Goal: Task Accomplishment & Management: Complete application form

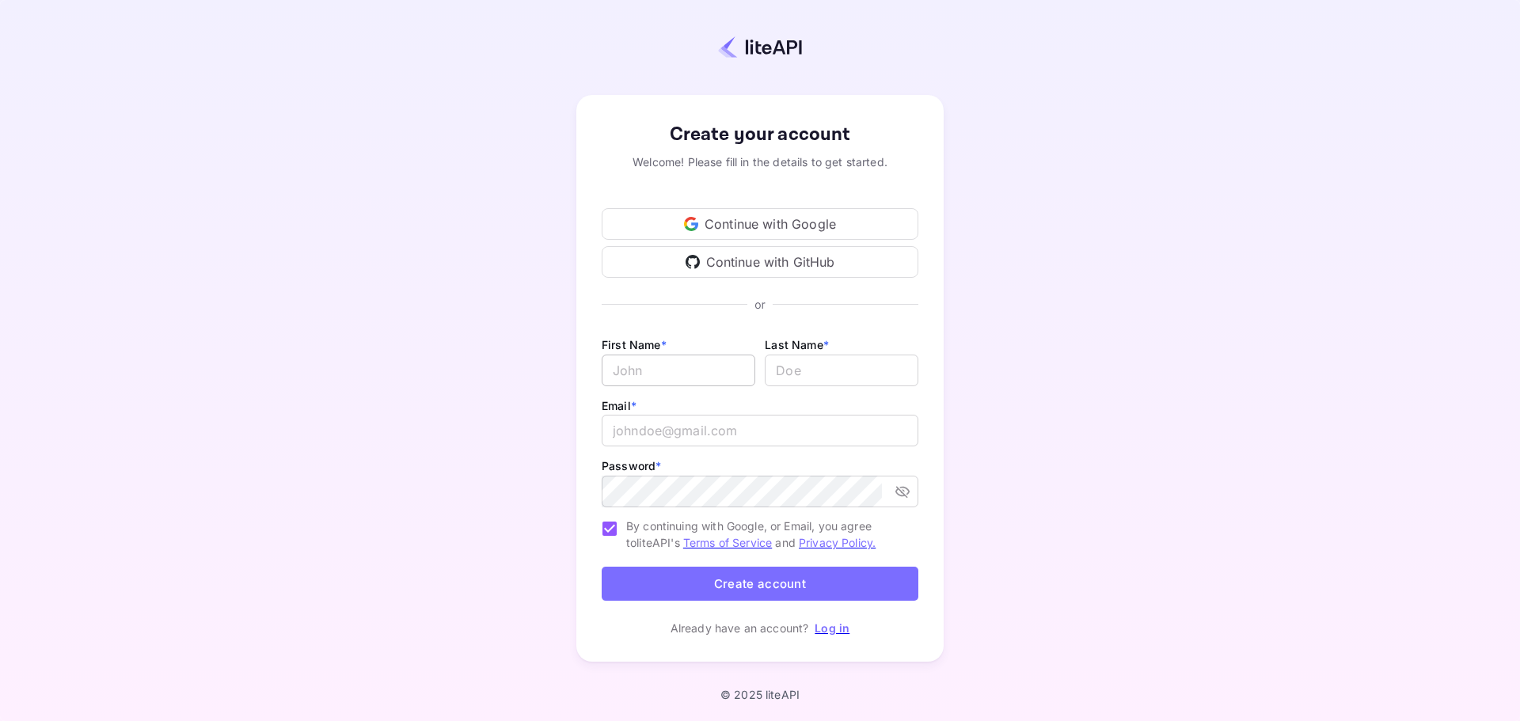
click at [710, 367] on input "Email *" at bounding box center [679, 371] width 154 height 32
type input "[PERSON_NAME]"
type input "kuijpers"
type input "[EMAIL_ADDRESS][DOMAIN_NAME]"
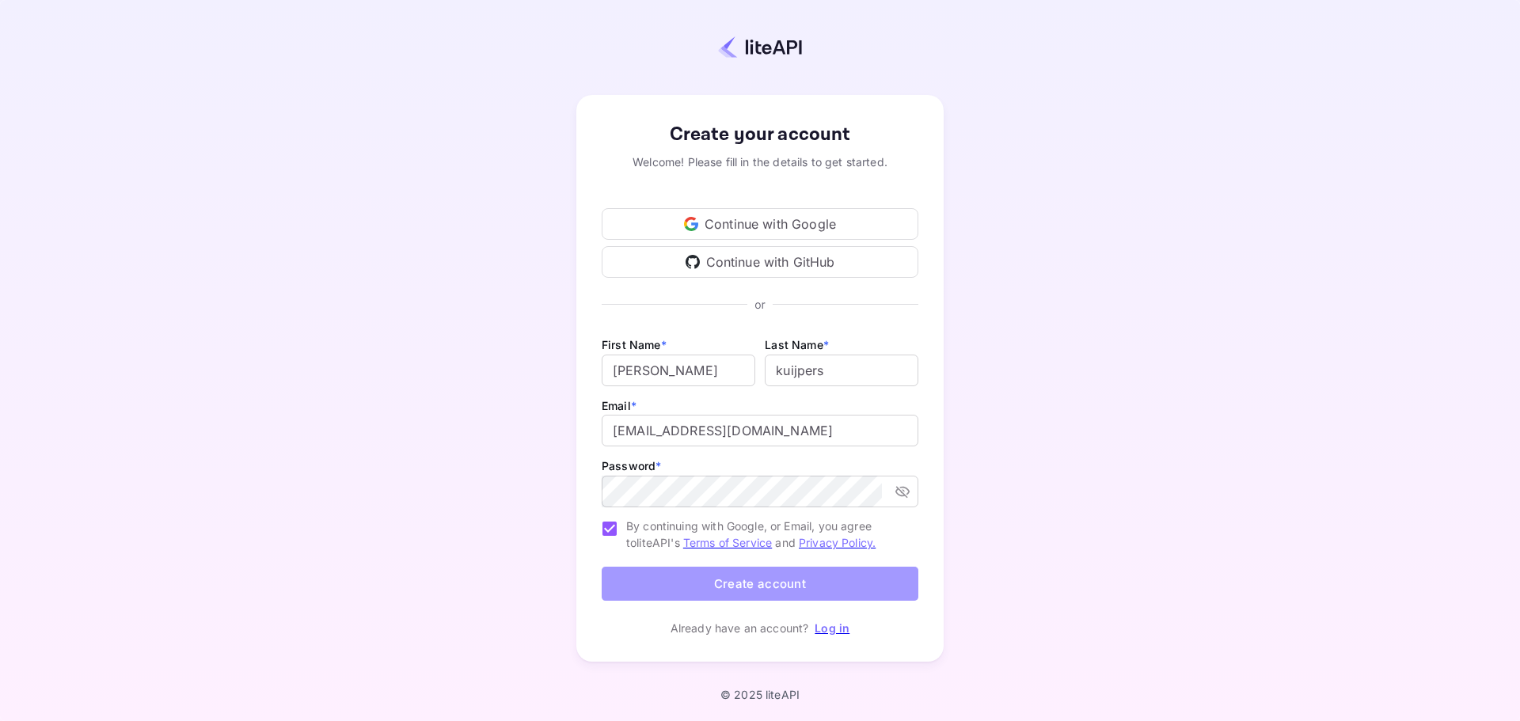
click at [755, 596] on button "Create account" at bounding box center [760, 584] width 317 height 34
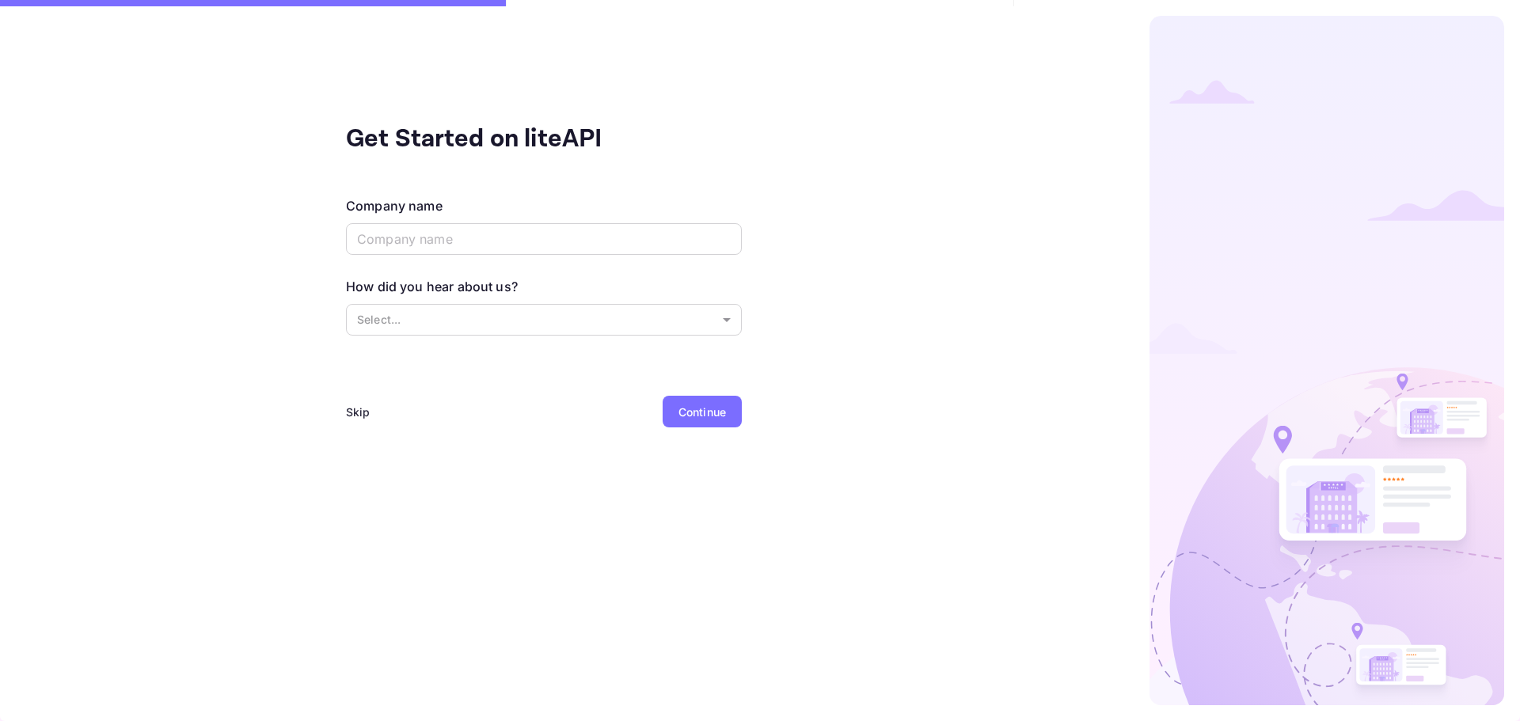
click at [464, 218] on div "Company name ​" at bounding box center [544, 227] width 396 height 62
click at [464, 225] on input "text" at bounding box center [544, 239] width 396 height 32
type input "JouwNet"
click at [475, 318] on body "Get Started on liteAPI Company name JouwNet ​ How did you hear about us? Select…" at bounding box center [760, 360] width 1520 height 721
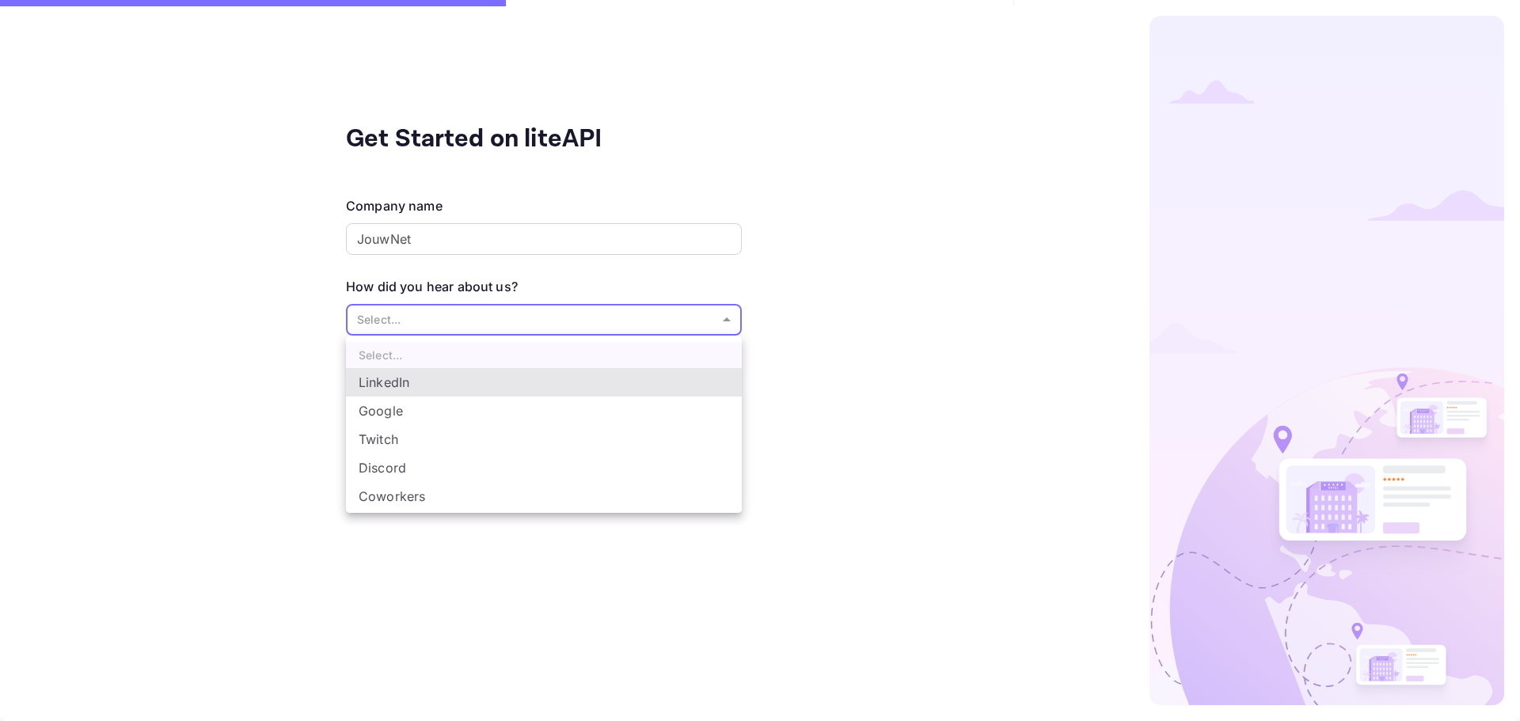
scroll to position [26, 0]
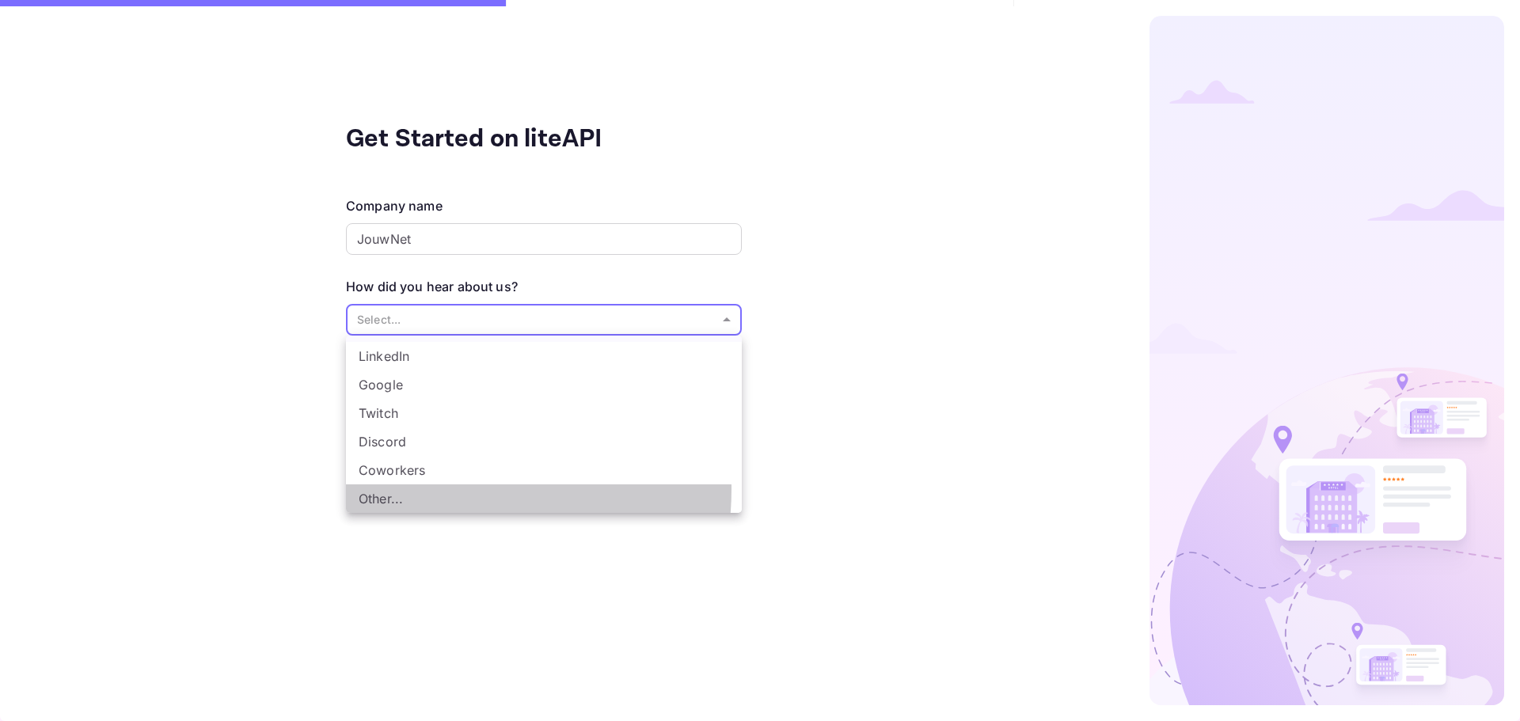
click at [430, 489] on li "Other..." at bounding box center [544, 498] width 396 height 28
type input "Other..."
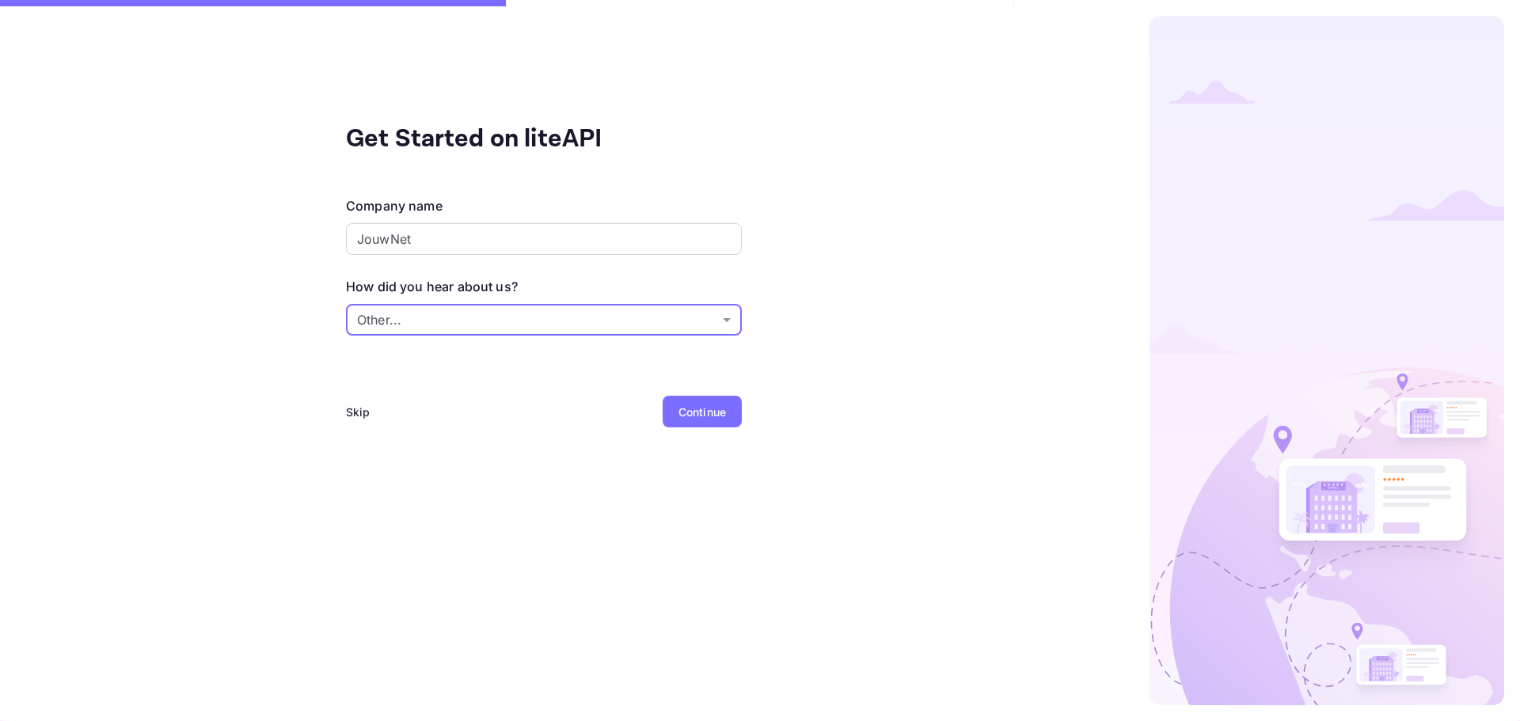
click at [678, 413] on div "Continue" at bounding box center [701, 412] width 47 height 17
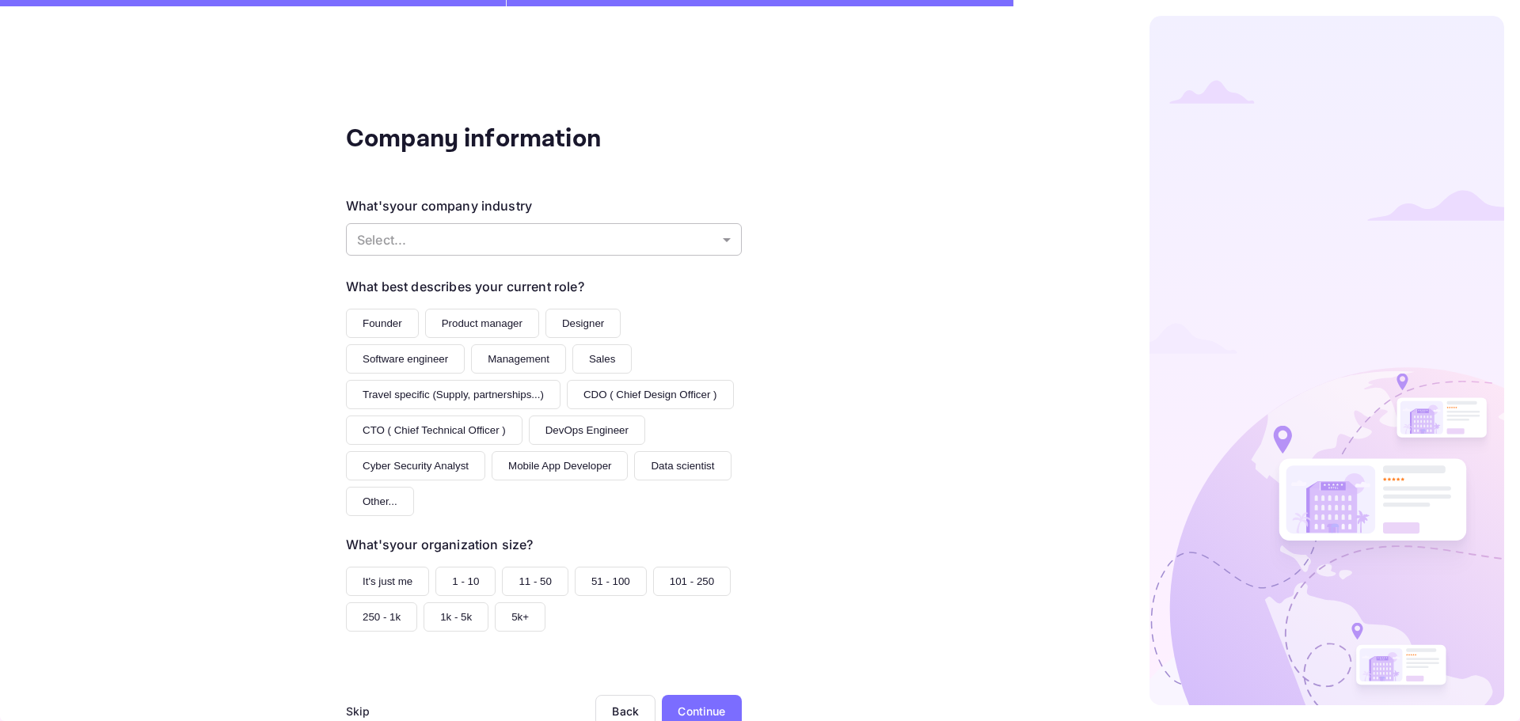
click at [479, 241] on body "Company information What's your company industry Select... ​ What best describe…" at bounding box center [760, 360] width 1520 height 721
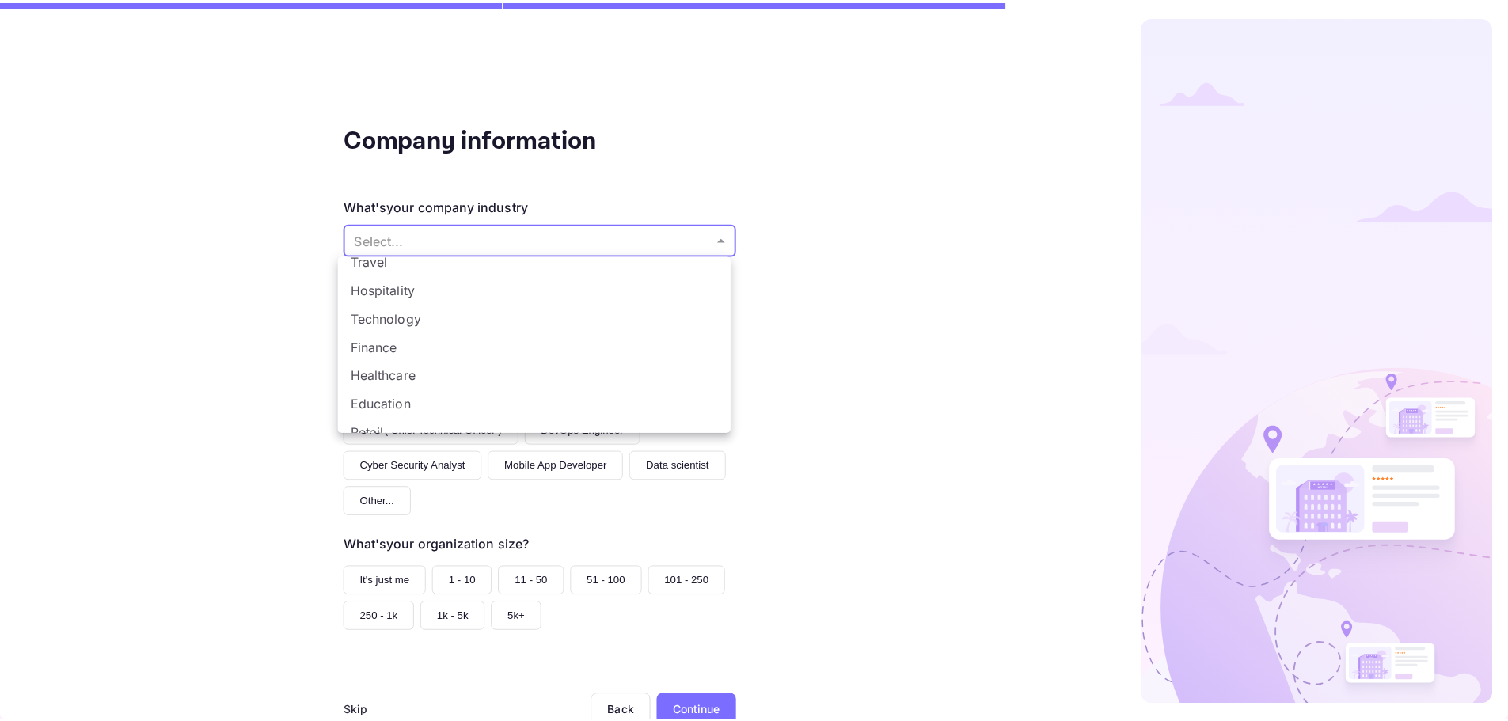
scroll to position [79, 0]
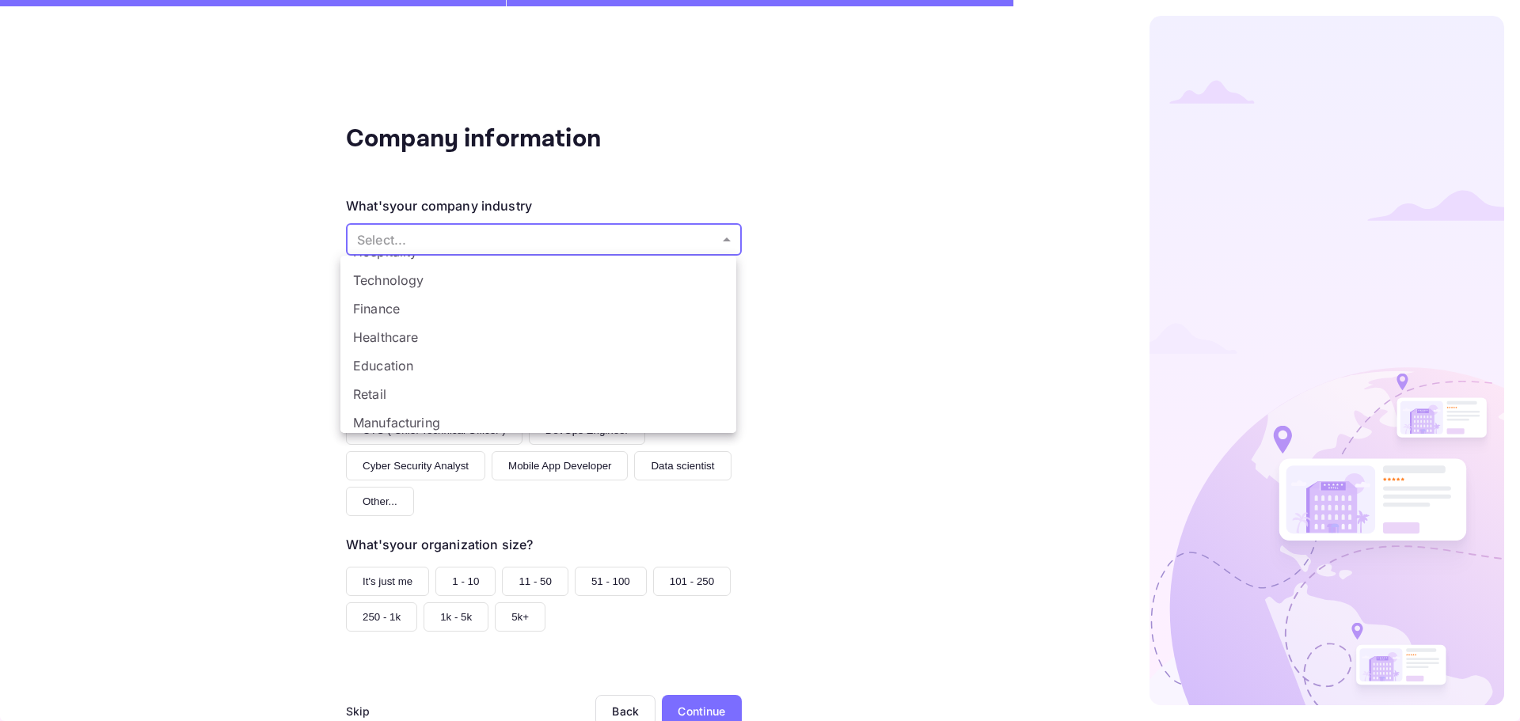
click at [496, 283] on li "Technology" at bounding box center [538, 280] width 396 height 28
type input "Technology"
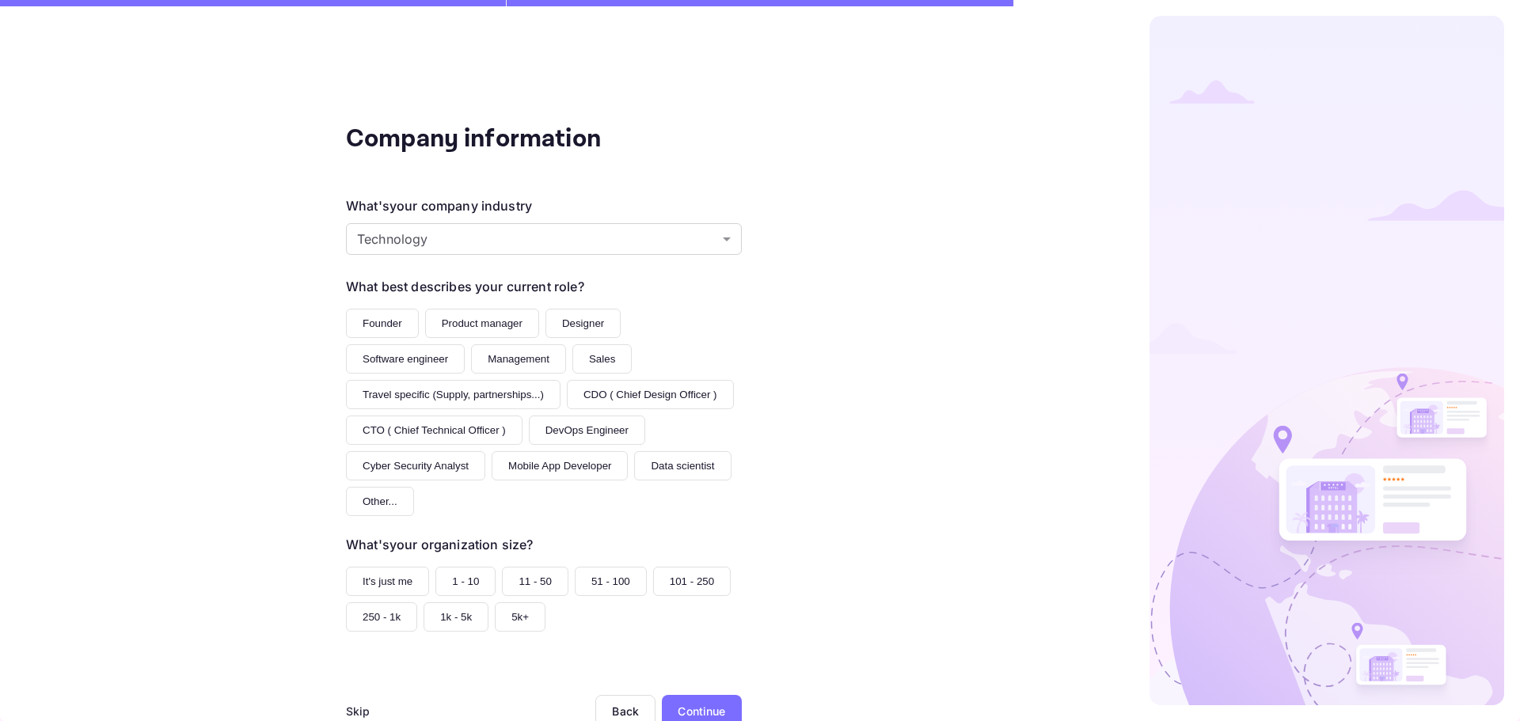
click at [393, 317] on button "Founder" at bounding box center [382, 323] width 73 height 29
click at [381, 567] on button "It's just me" at bounding box center [387, 581] width 83 height 29
click at [697, 703] on div "Continue" at bounding box center [701, 711] width 47 height 17
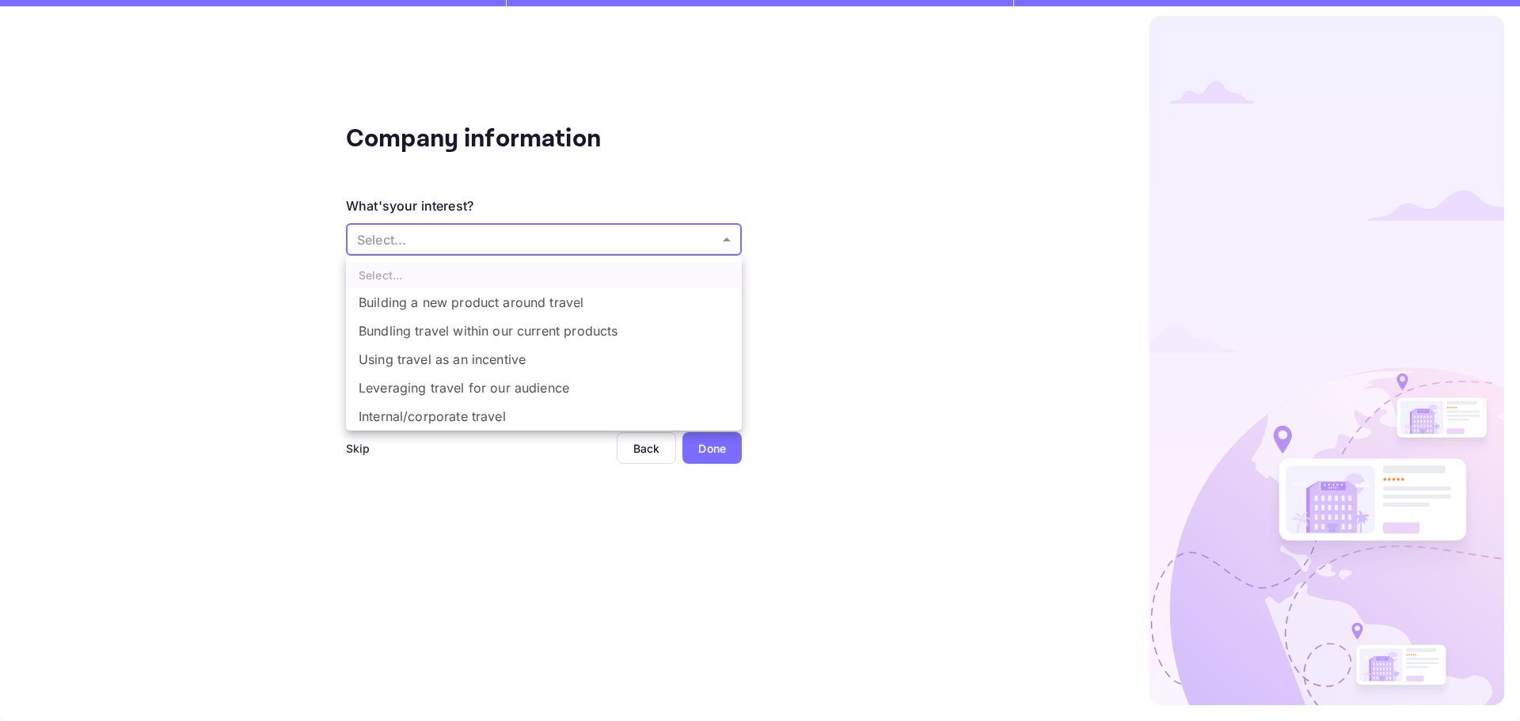
click at [494, 237] on body "Company information What's your interest? Select... ​ Do you have any previous …" at bounding box center [760, 360] width 1520 height 721
click at [494, 299] on li "Building a new product around travel" at bounding box center [544, 302] width 396 height 28
type input "Building a new product around travel"
click at [423, 234] on body "Company information What's your interest? Building a new product around travel …" at bounding box center [760, 360] width 1520 height 721
click at [423, 234] on div at bounding box center [760, 360] width 1520 height 721
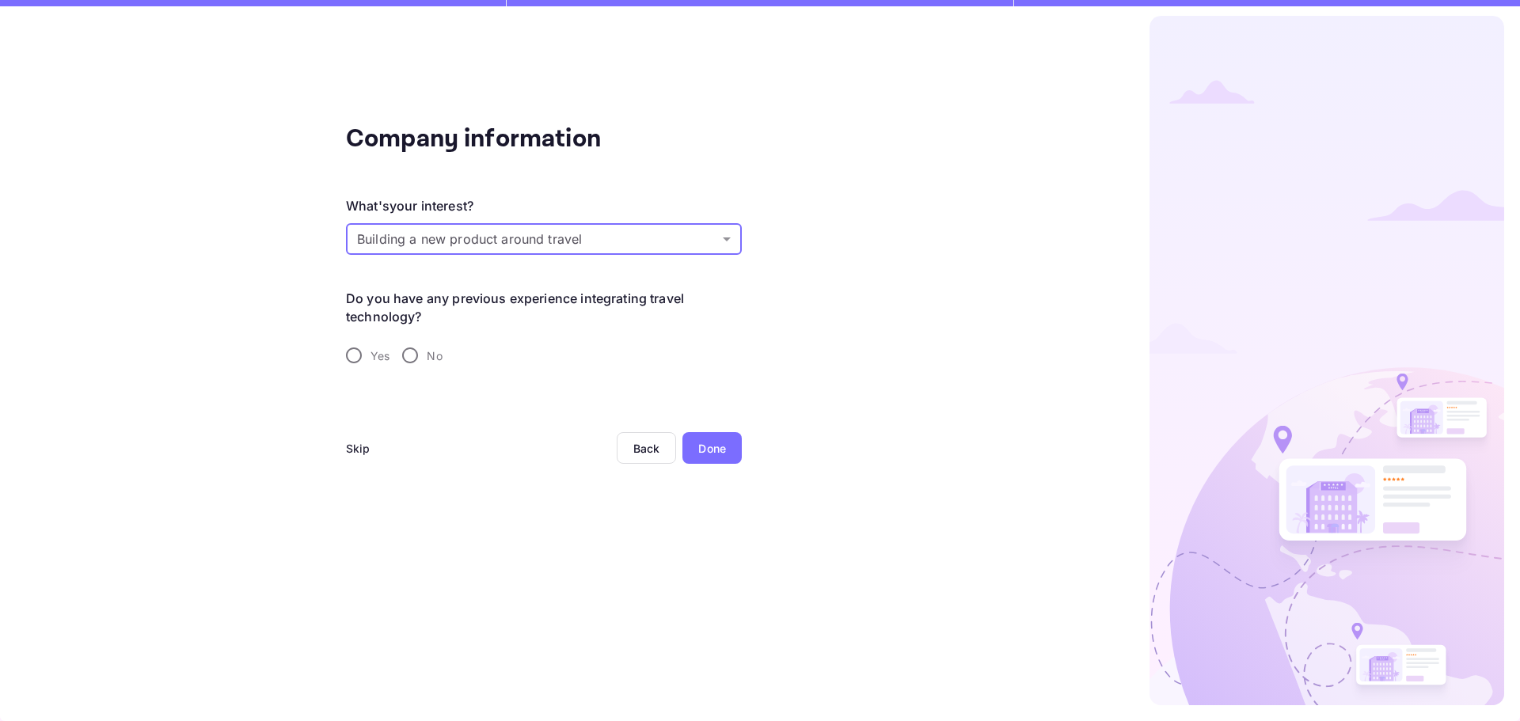
click at [418, 358] on input "No" at bounding box center [409, 355] width 33 height 33
radio input "true"
click at [698, 456] on div "Done" at bounding box center [712, 448] width 28 height 17
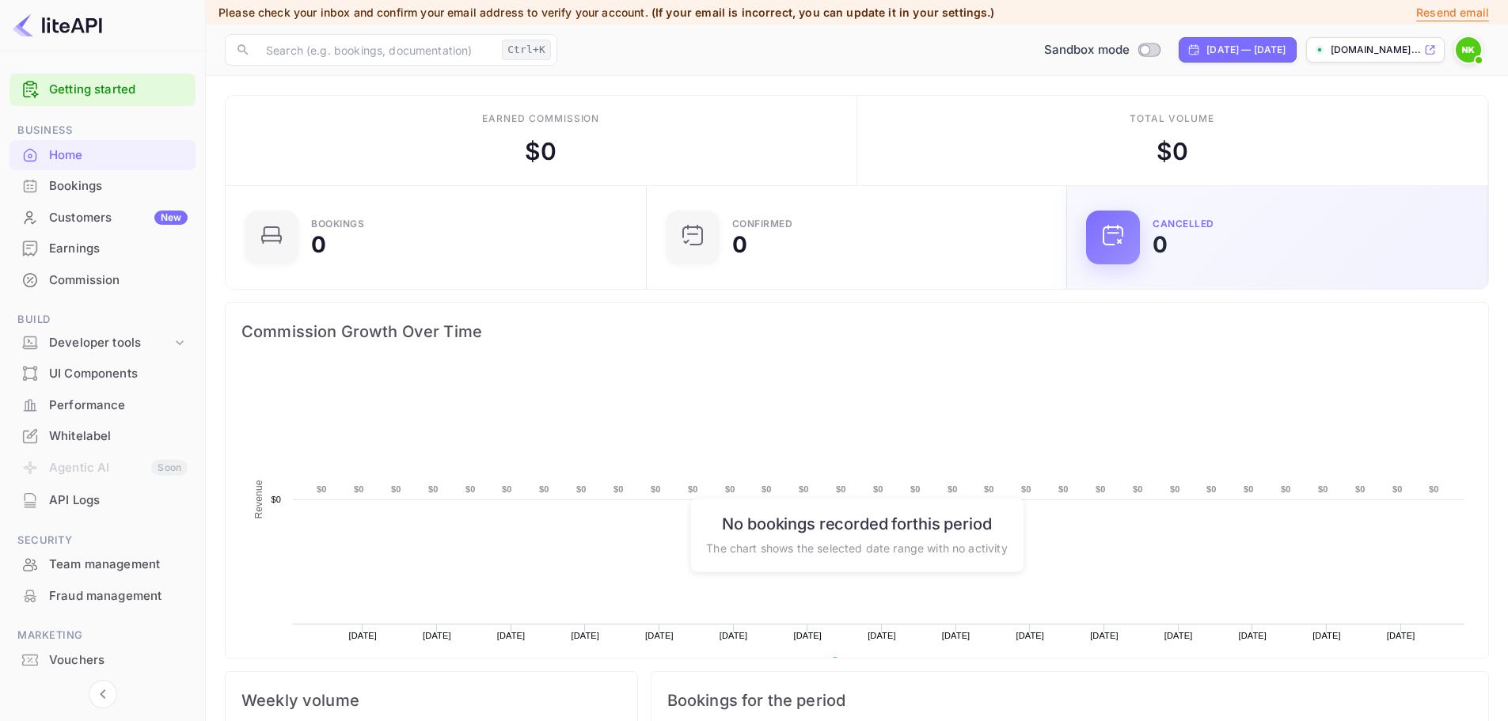
scroll to position [245, 399]
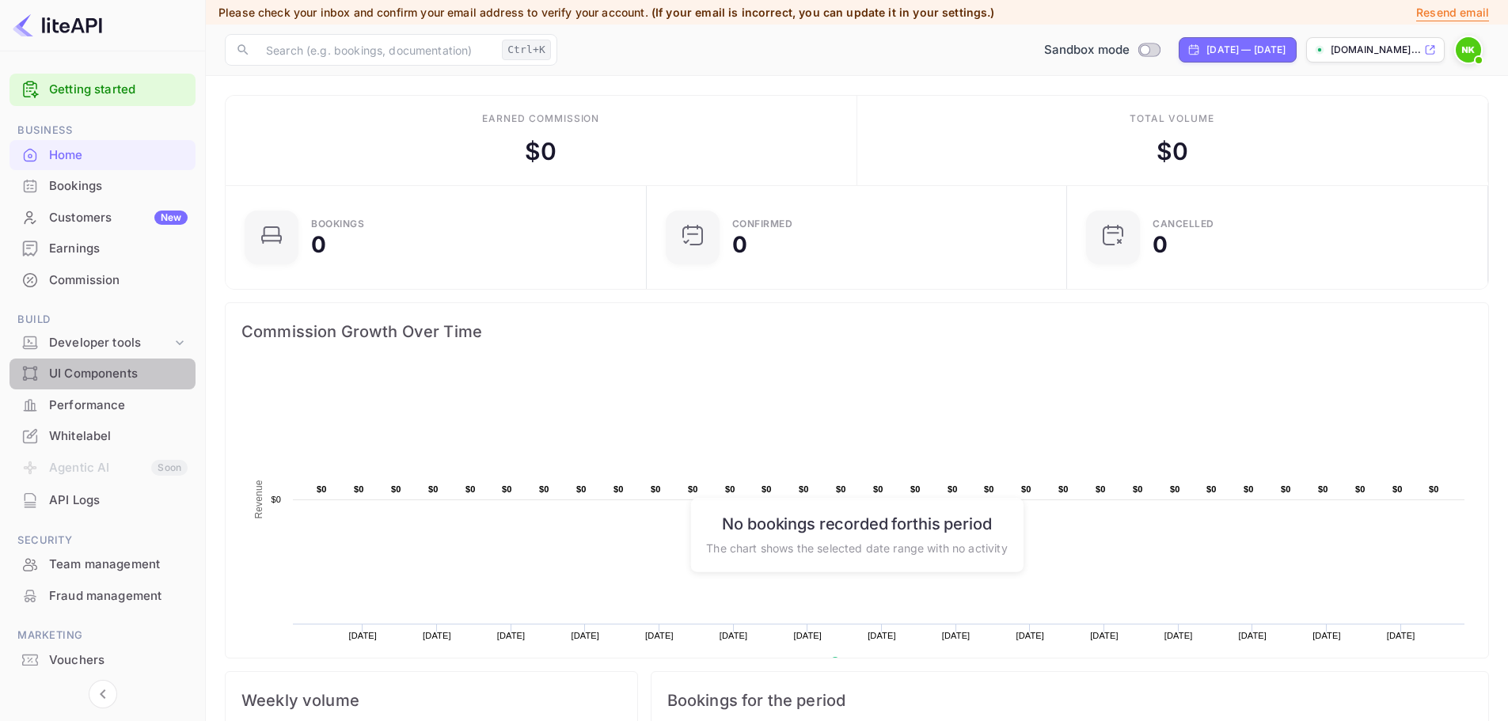
click at [114, 364] on div "UI Components" at bounding box center [102, 374] width 186 height 31
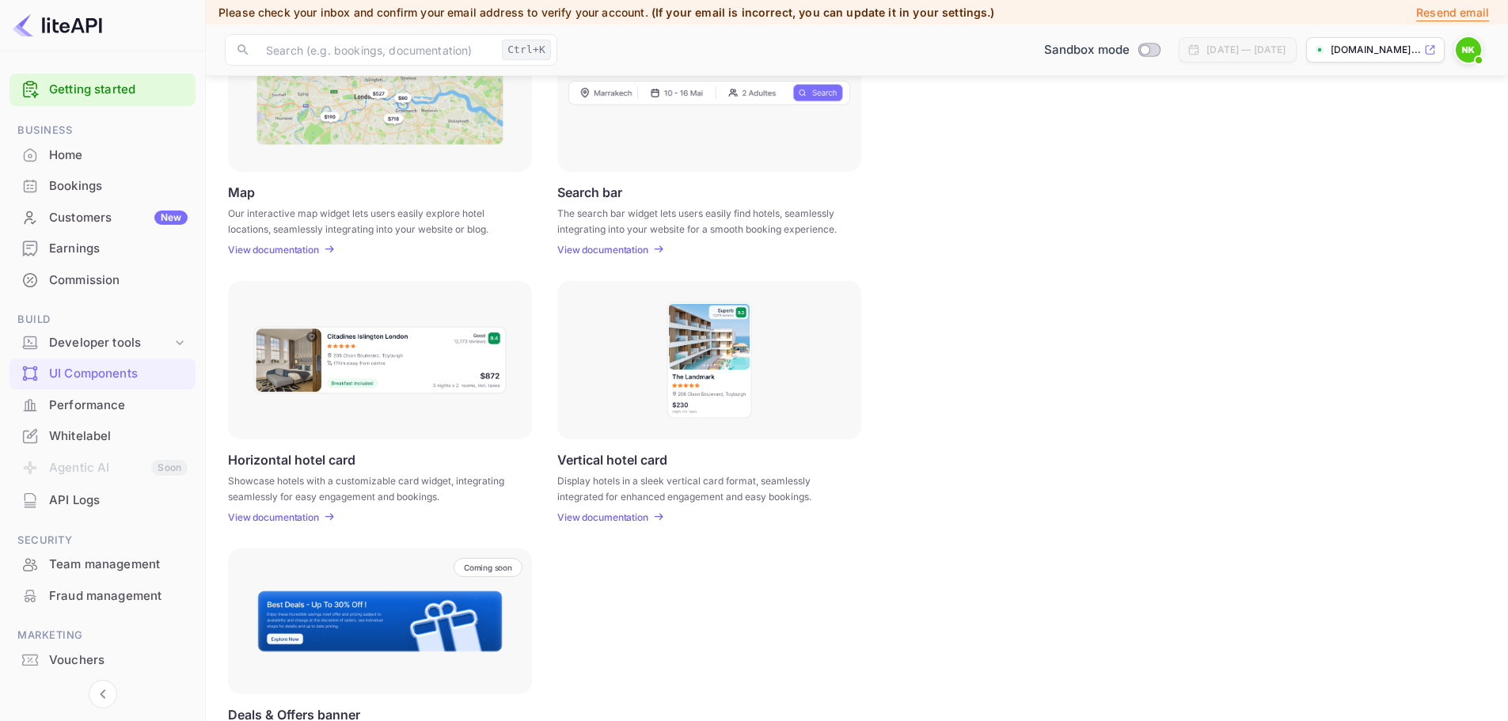
scroll to position [317, 0]
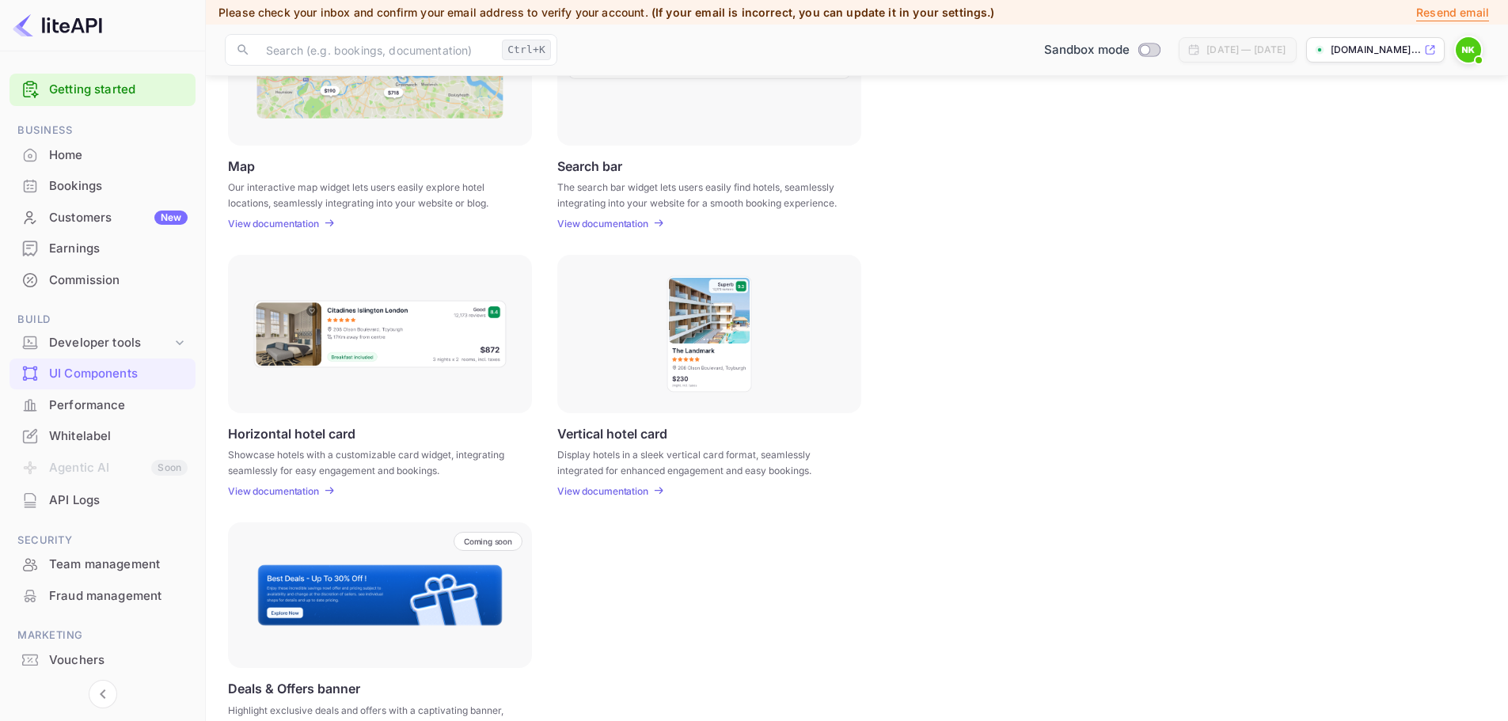
click at [101, 470] on li "Agentic AI Soon" at bounding box center [102, 468] width 186 height 33
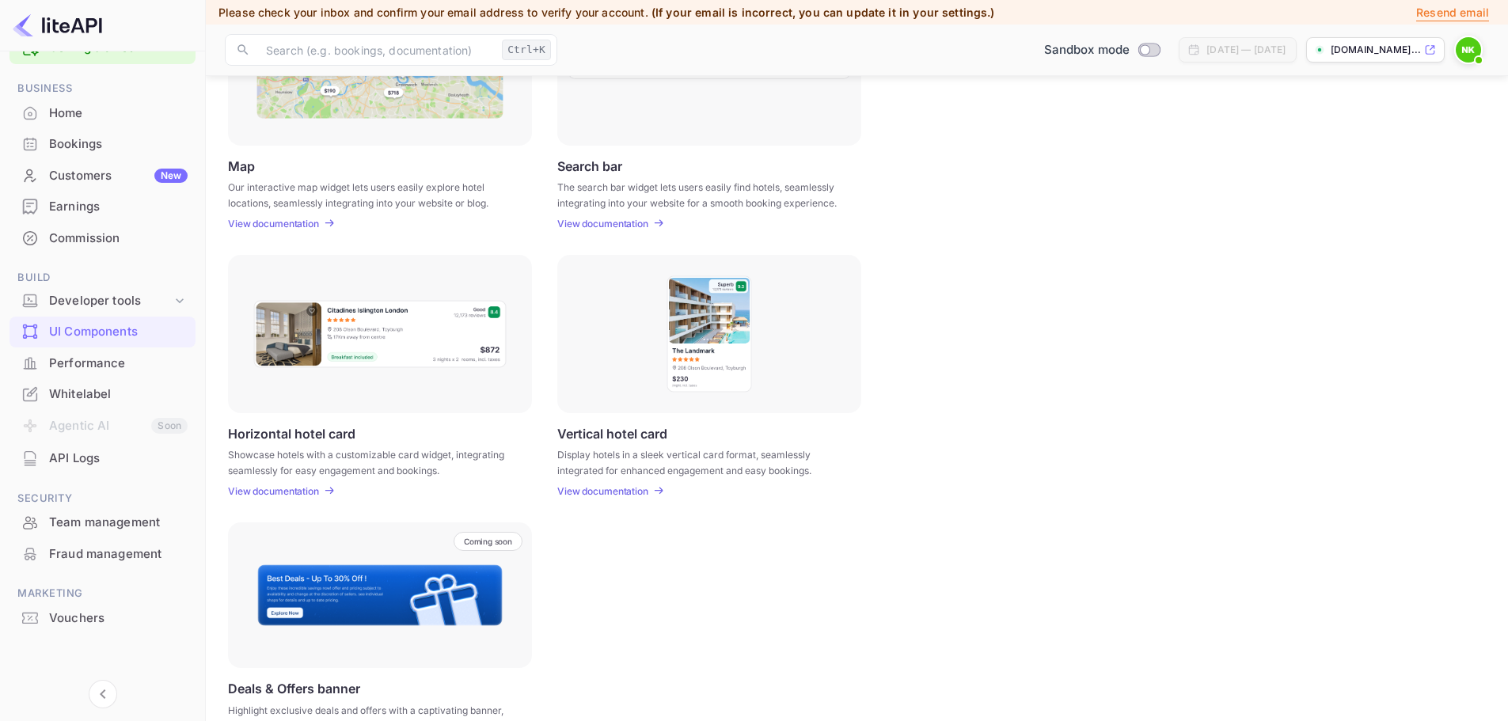
click at [121, 362] on div "Performance" at bounding box center [118, 364] width 139 height 18
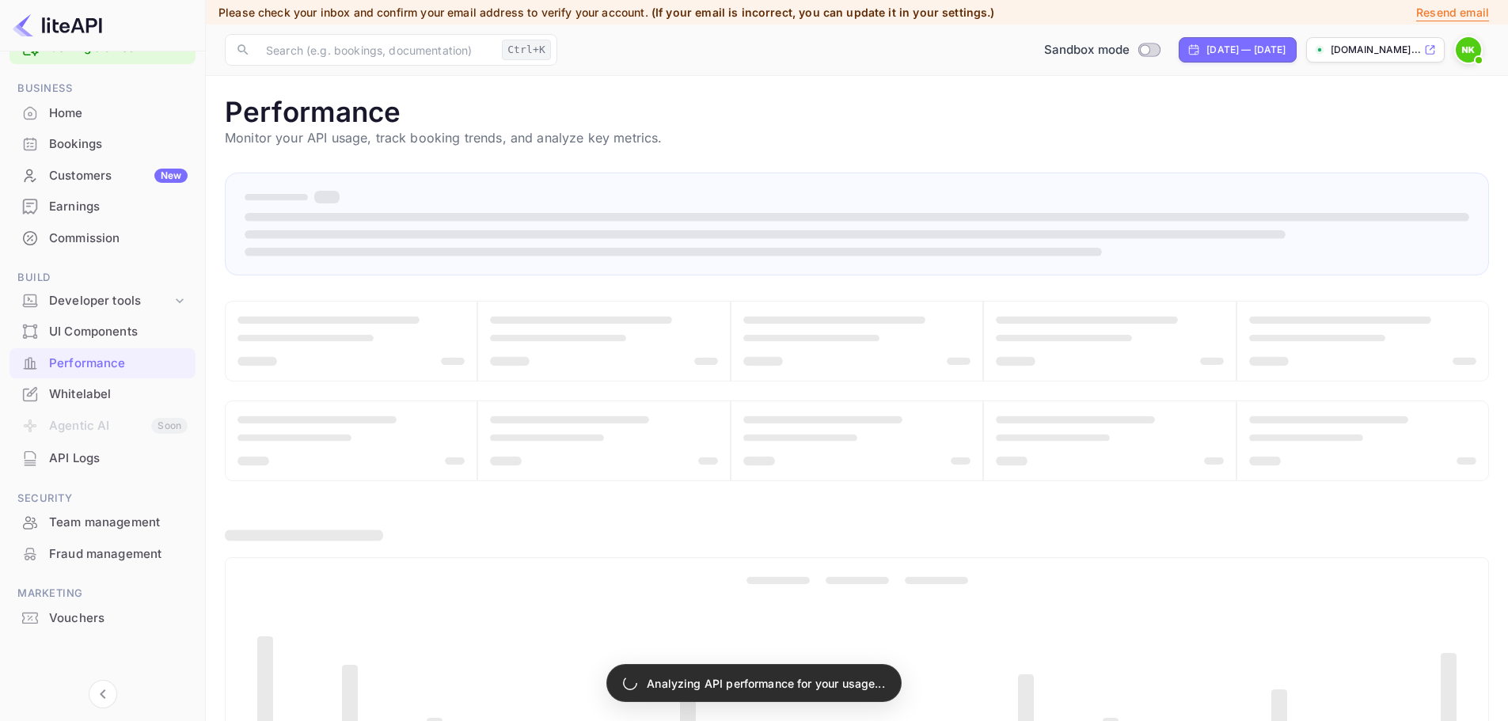
click at [116, 391] on div "Whitelabel" at bounding box center [118, 394] width 139 height 18
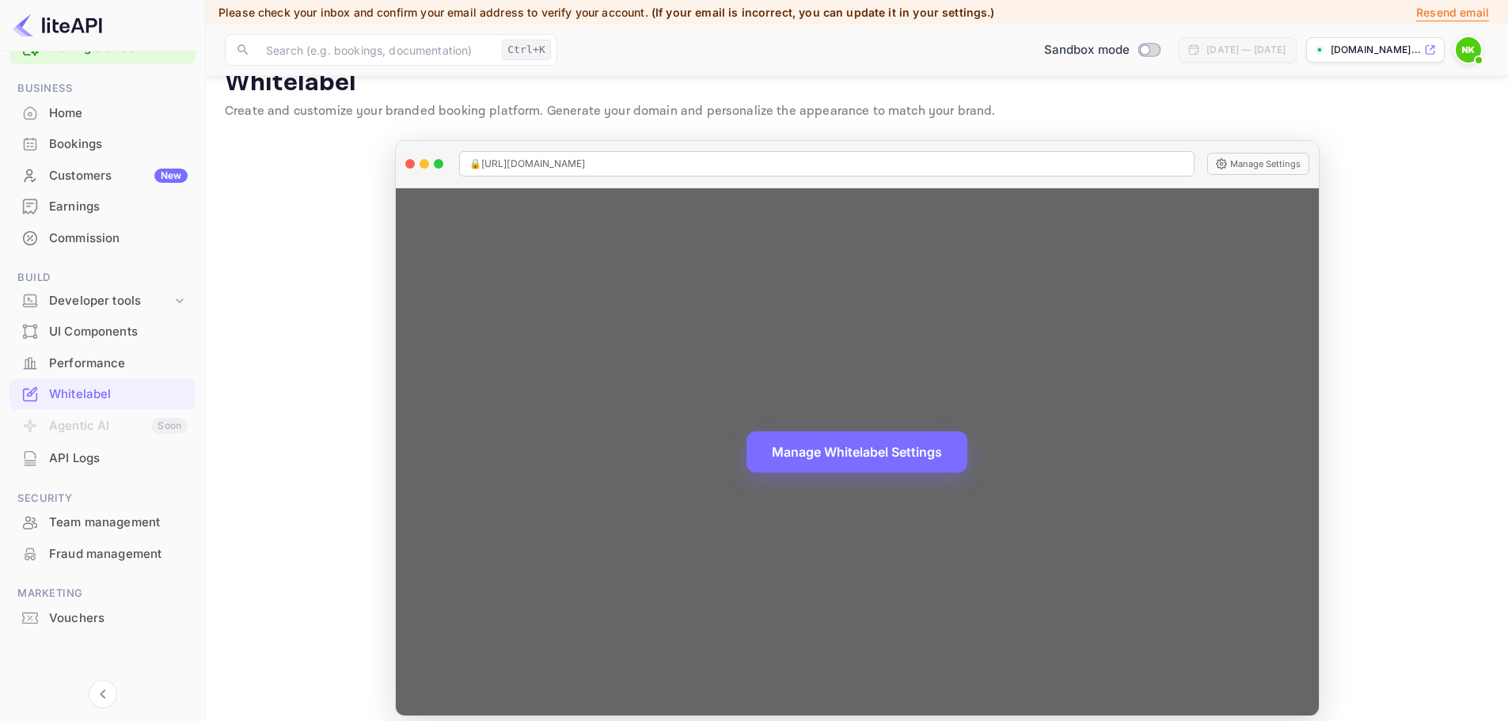
scroll to position [42, 0]
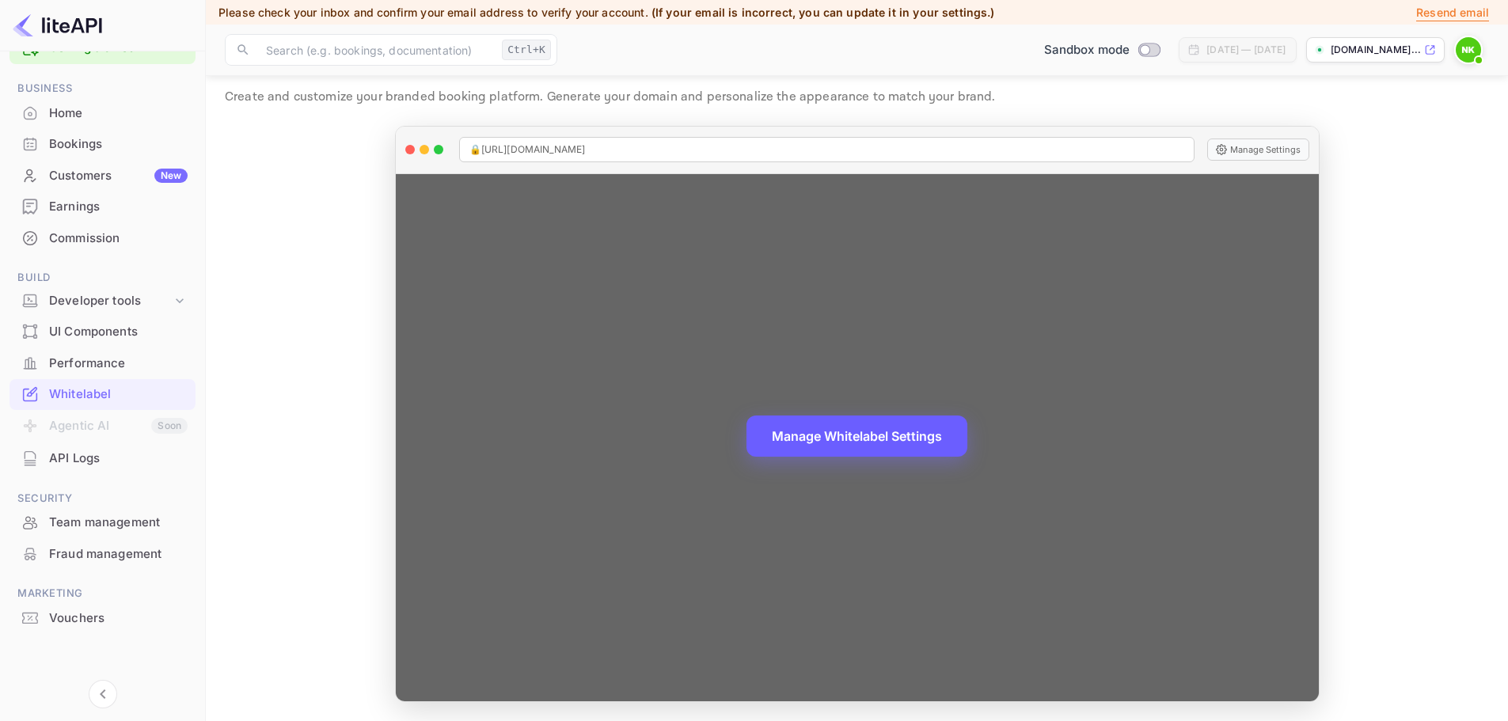
click at [794, 446] on button "Manage Whitelabel Settings" at bounding box center [856, 436] width 221 height 41
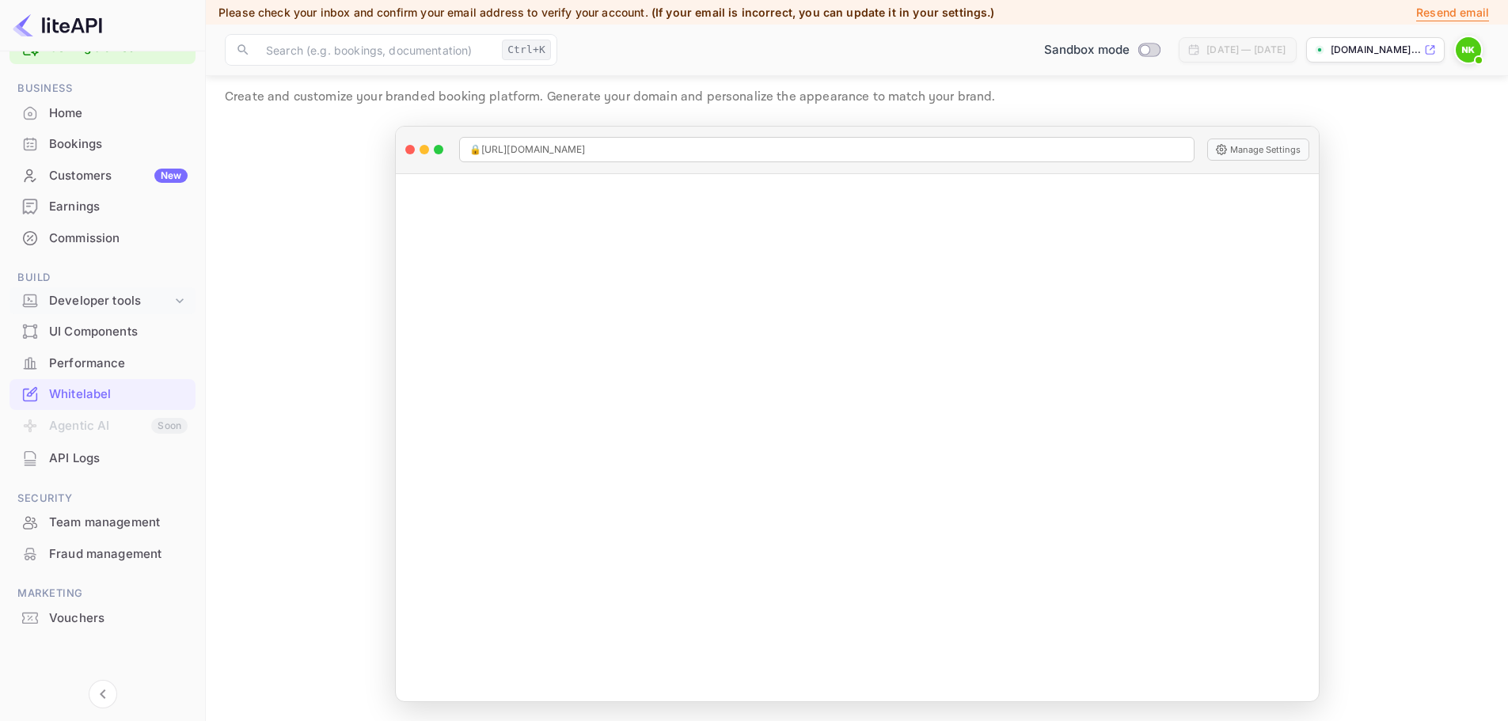
click at [108, 300] on div "Developer tools" at bounding box center [110, 301] width 123 height 18
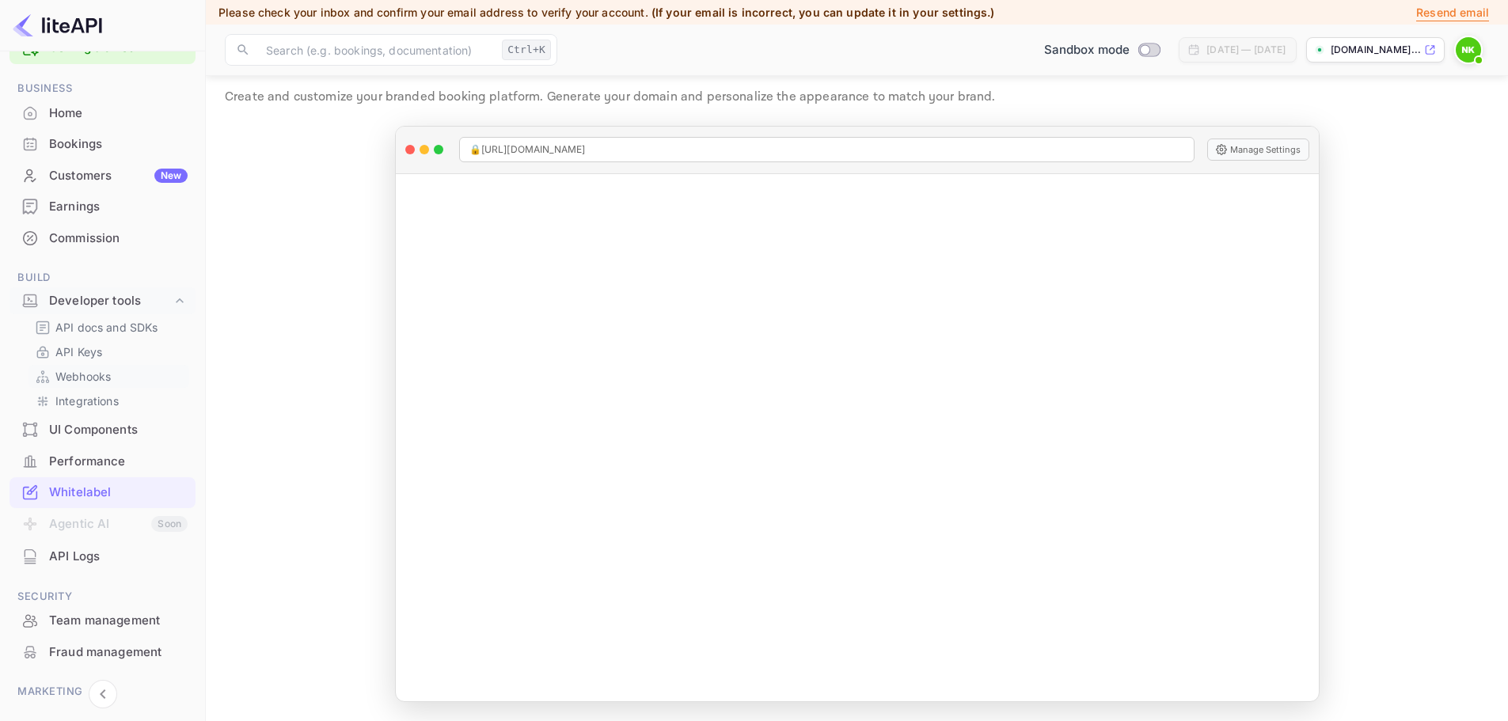
click at [120, 375] on link "Webhooks" at bounding box center [109, 376] width 148 height 17
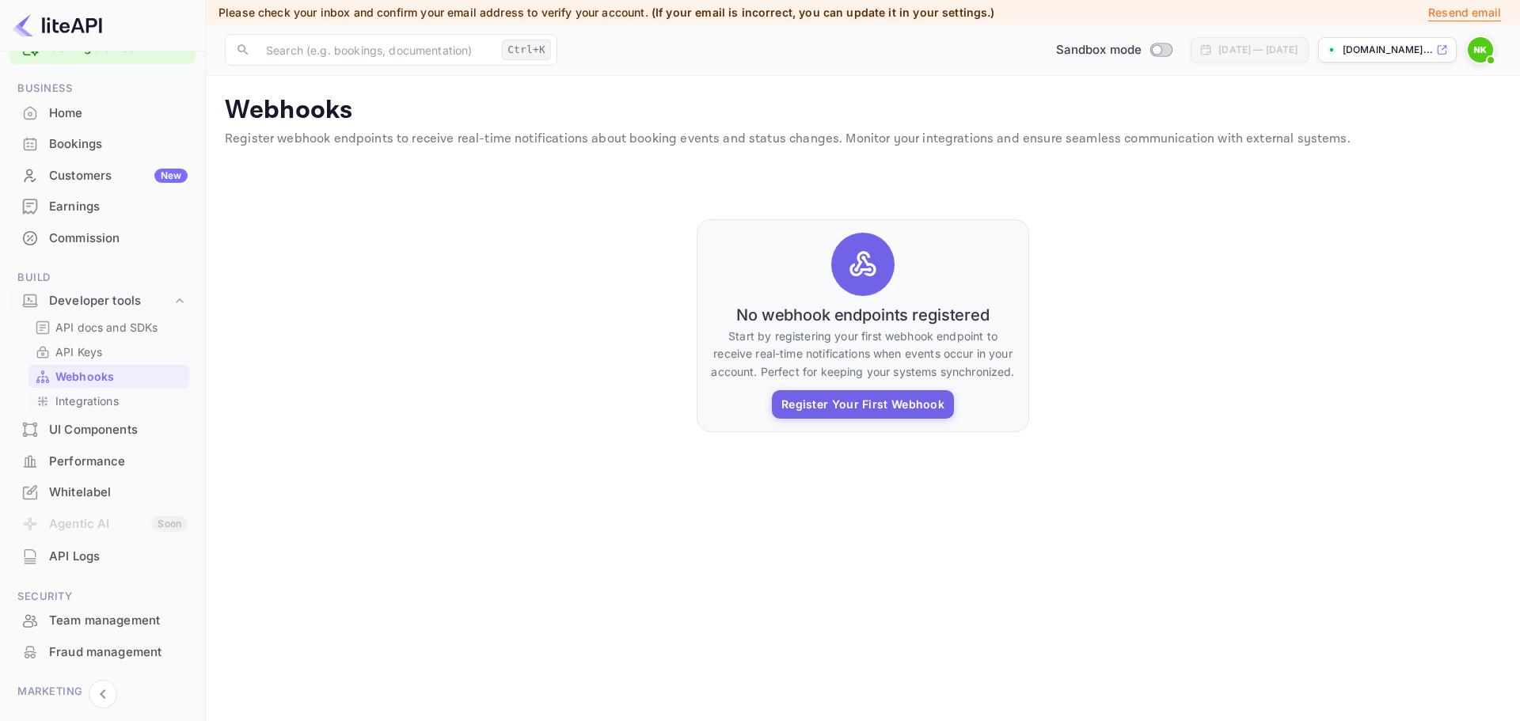
click at [120, 405] on link "Integrations" at bounding box center [109, 401] width 148 height 17
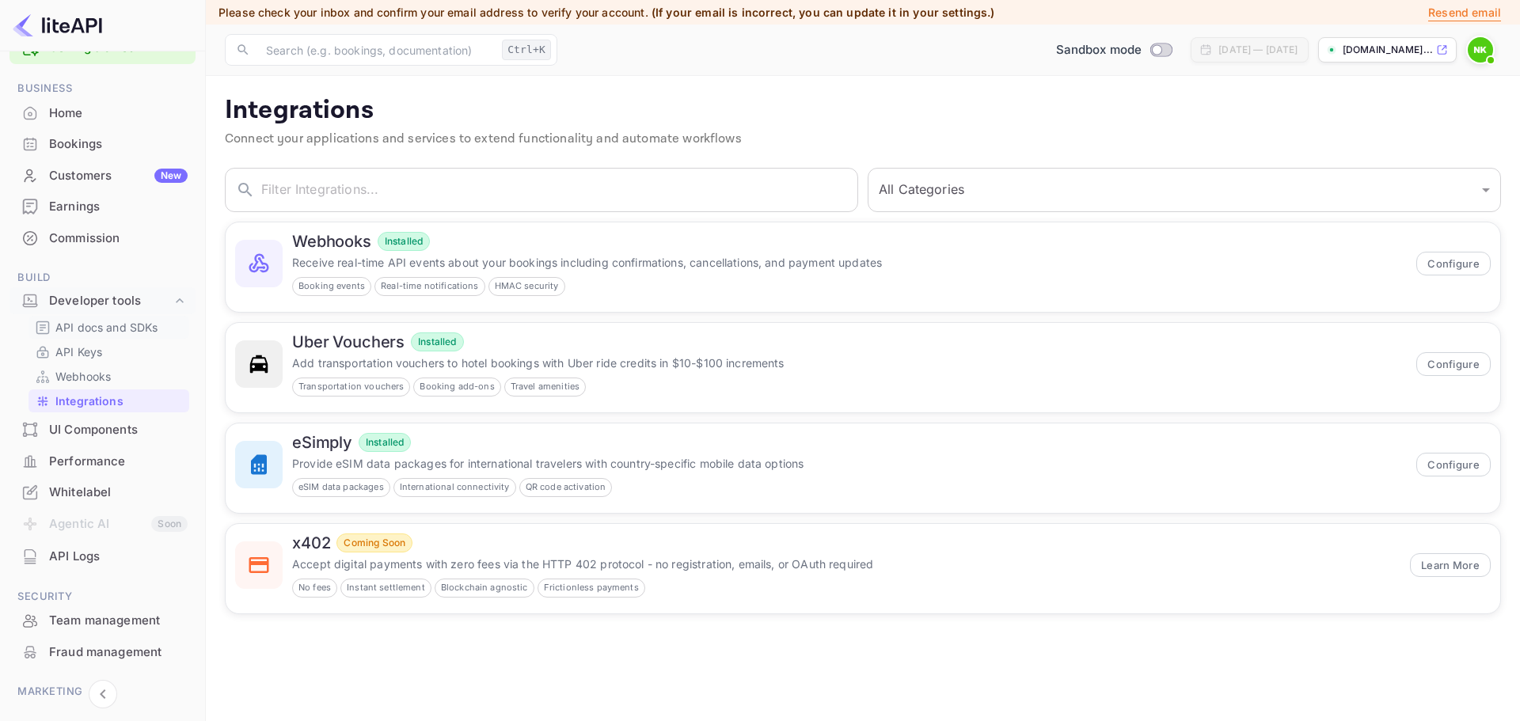
click at [109, 329] on p "API docs and SDKs" at bounding box center [106, 327] width 103 height 17
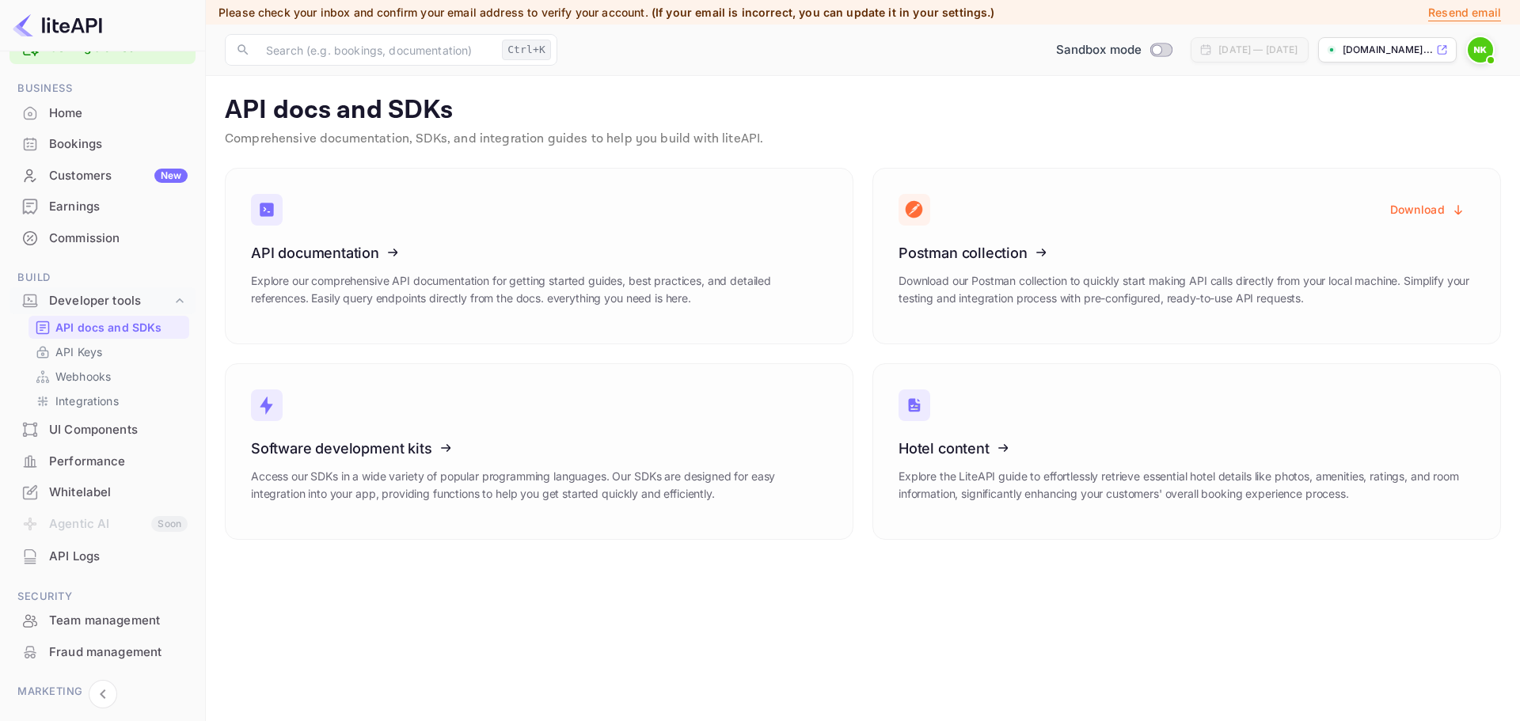
click at [127, 239] on div "Commission" at bounding box center [118, 239] width 139 height 18
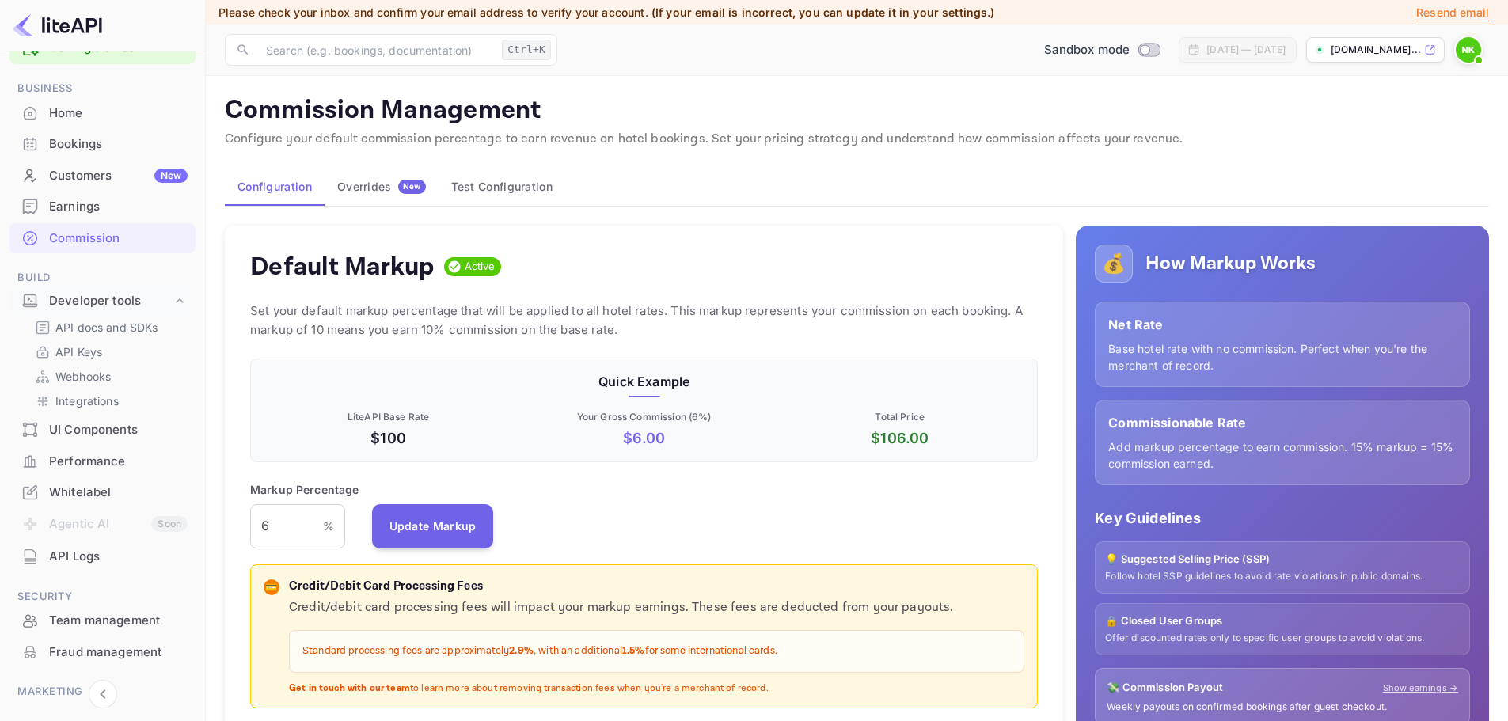
scroll to position [269, 777]
click at [116, 139] on div "Bookings" at bounding box center [118, 144] width 139 height 18
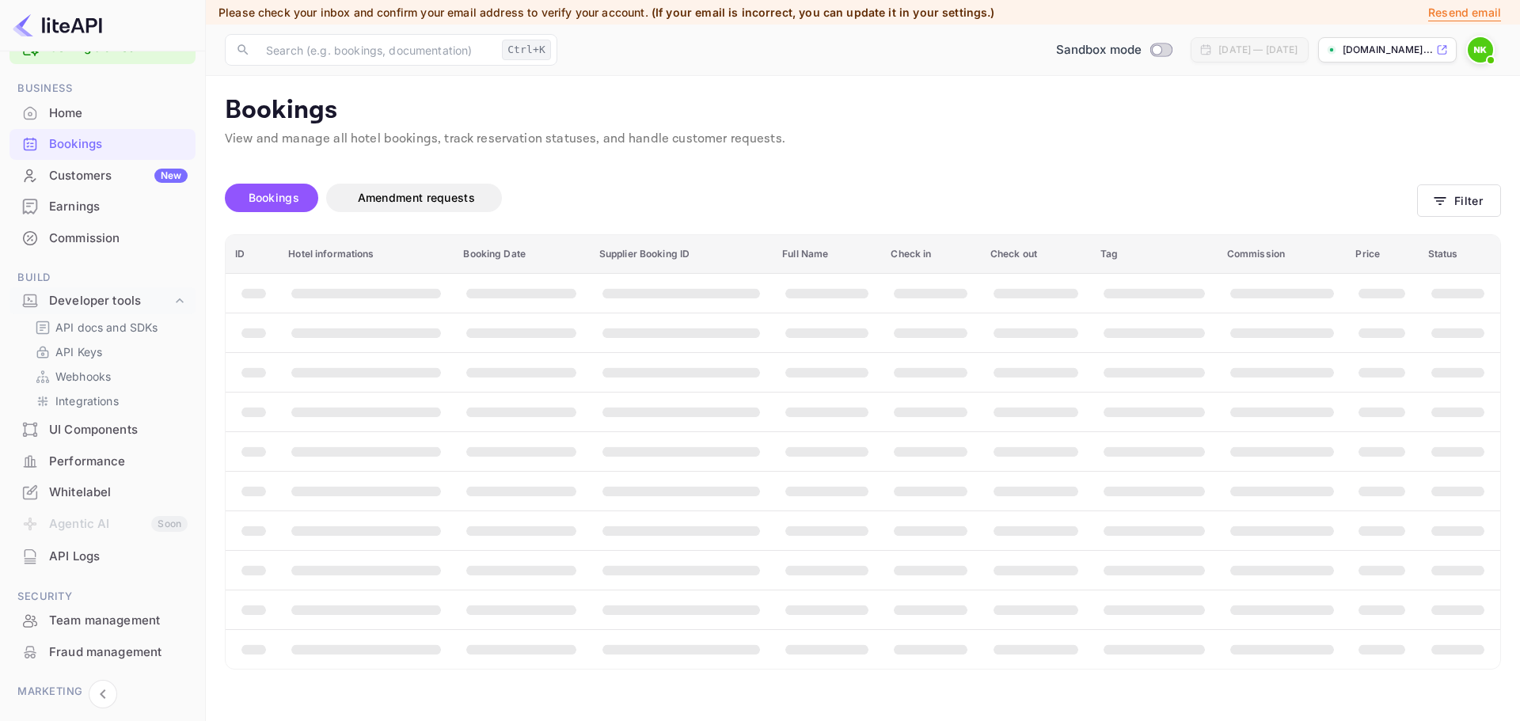
click at [110, 111] on div "Home" at bounding box center [118, 113] width 139 height 18
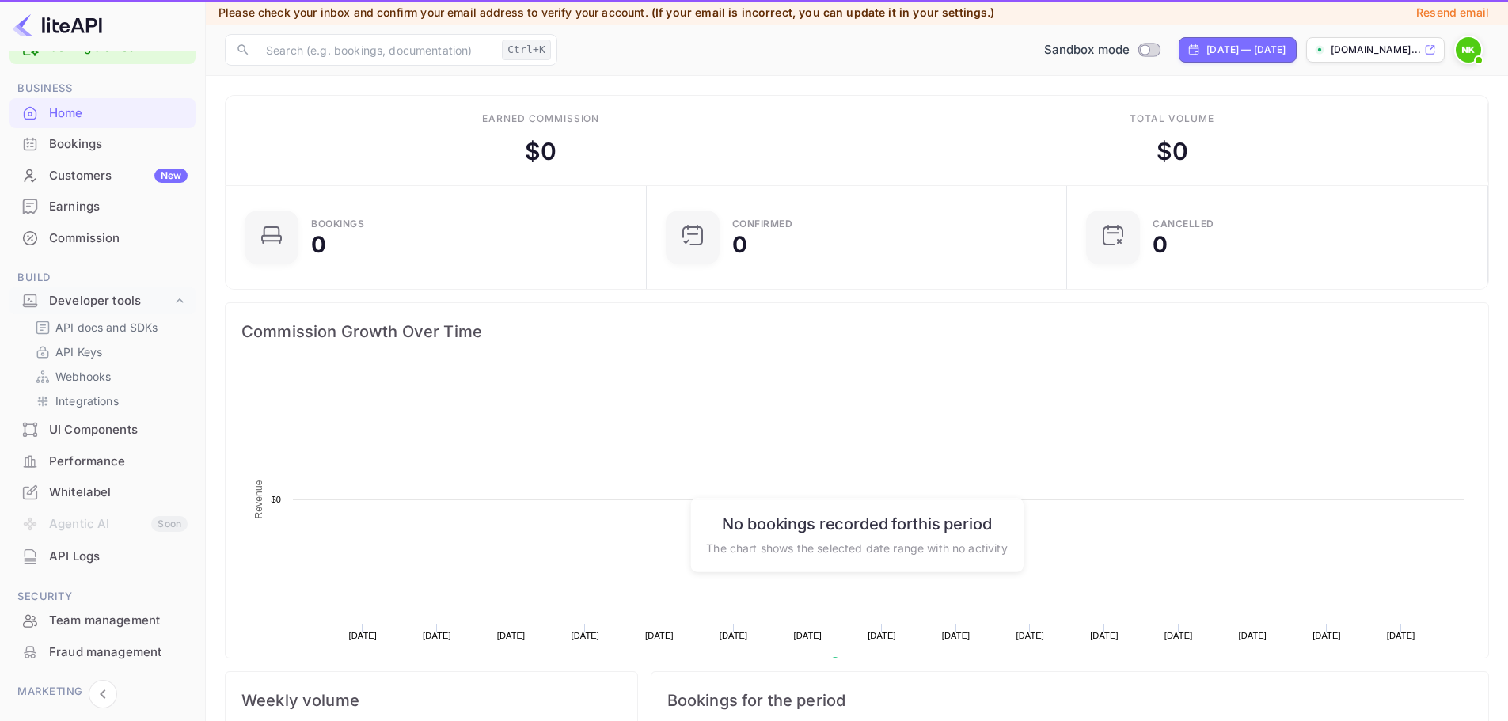
scroll to position [245, 399]
